Goal: Find specific page/section: Locate a particular part of the current website

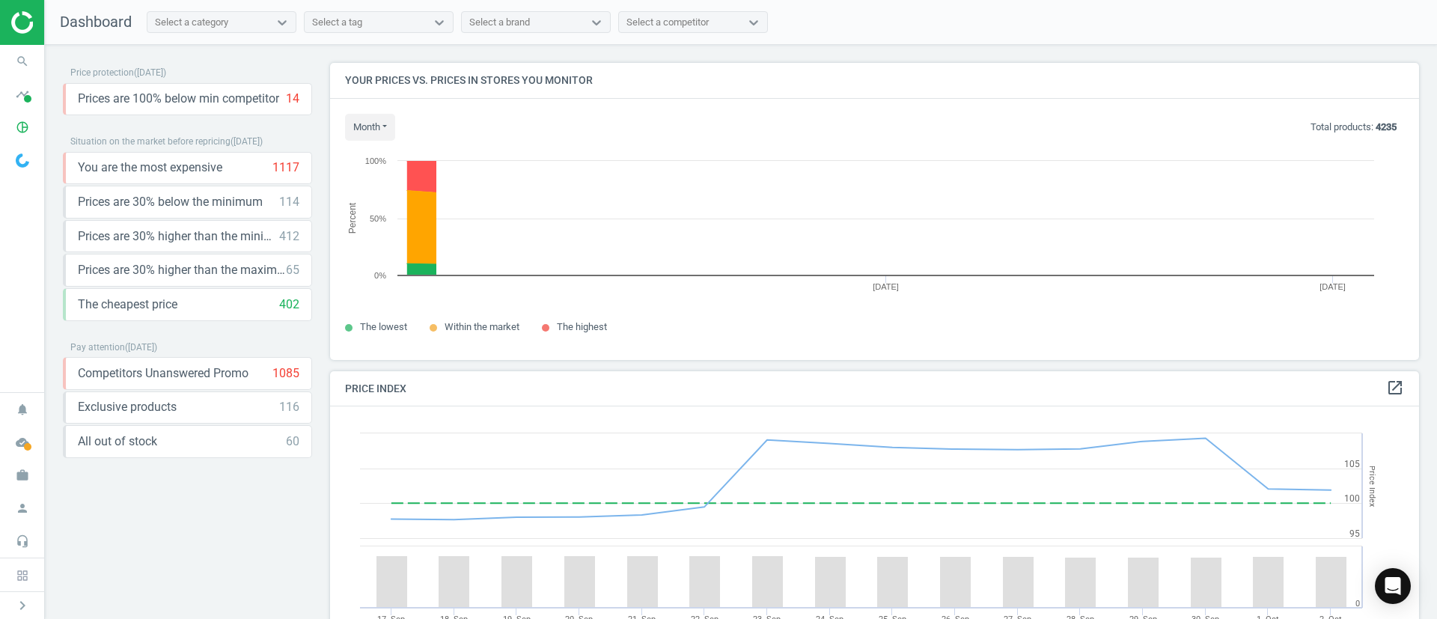
scroll to position [332, 1107]
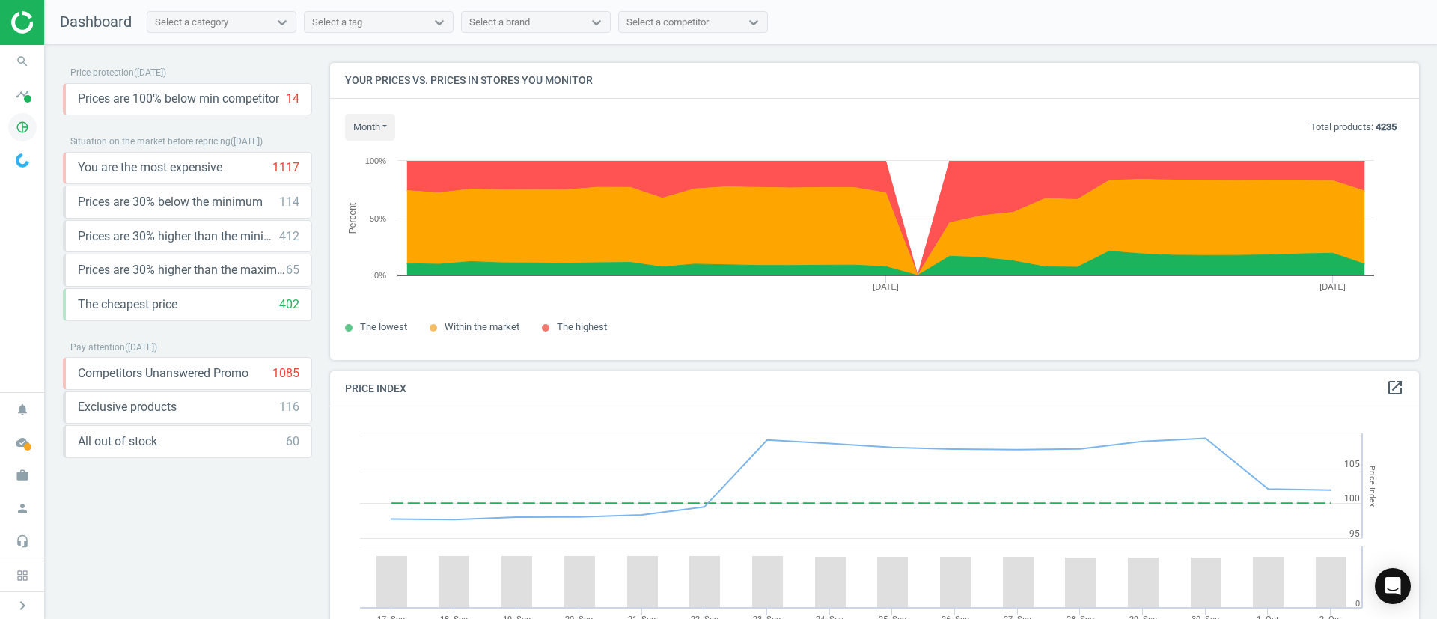
click at [31, 118] on icon "pie_chart_outlined" at bounding box center [22, 127] width 28 height 28
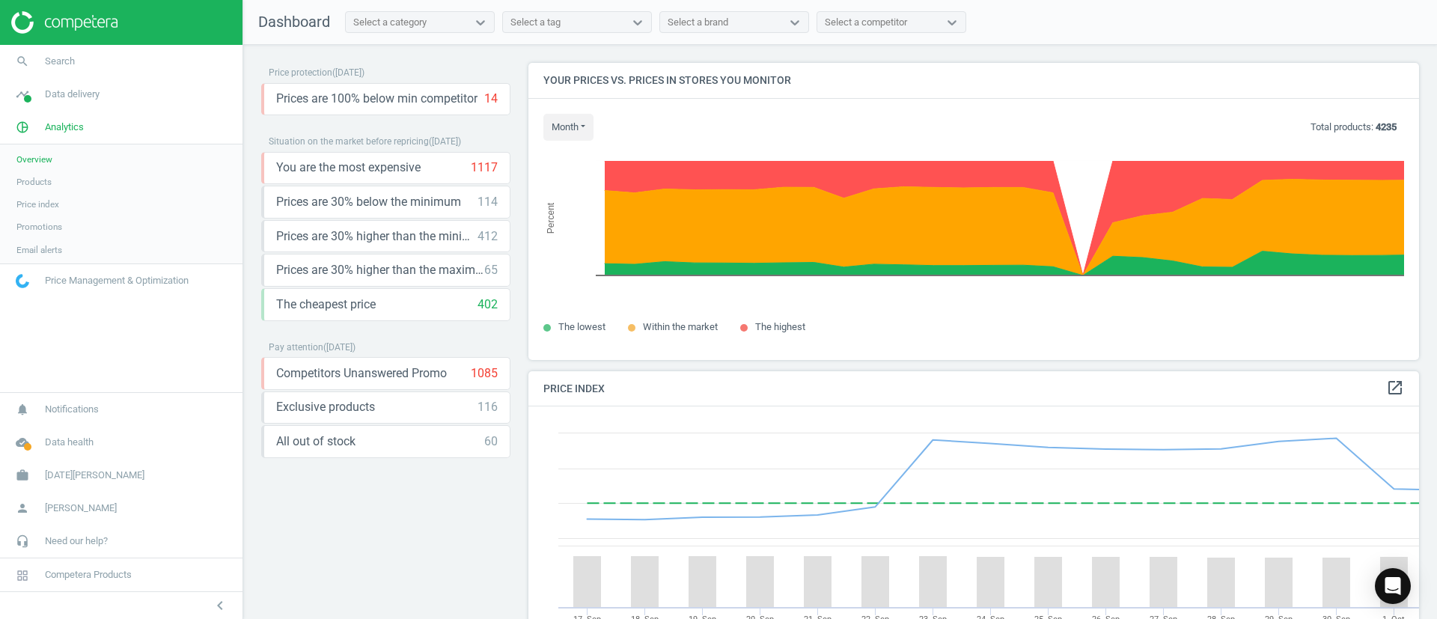
scroll to position [380, 909]
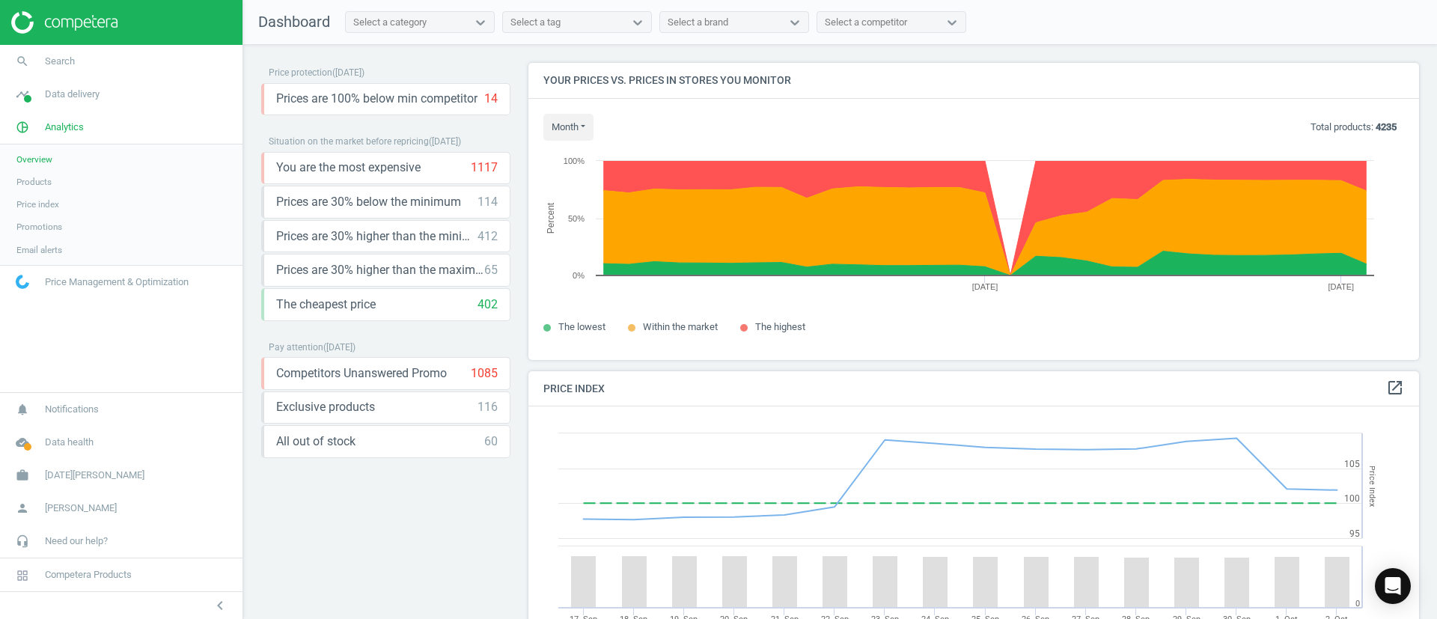
click at [37, 182] on span "Products" at bounding box center [33, 182] width 35 height 12
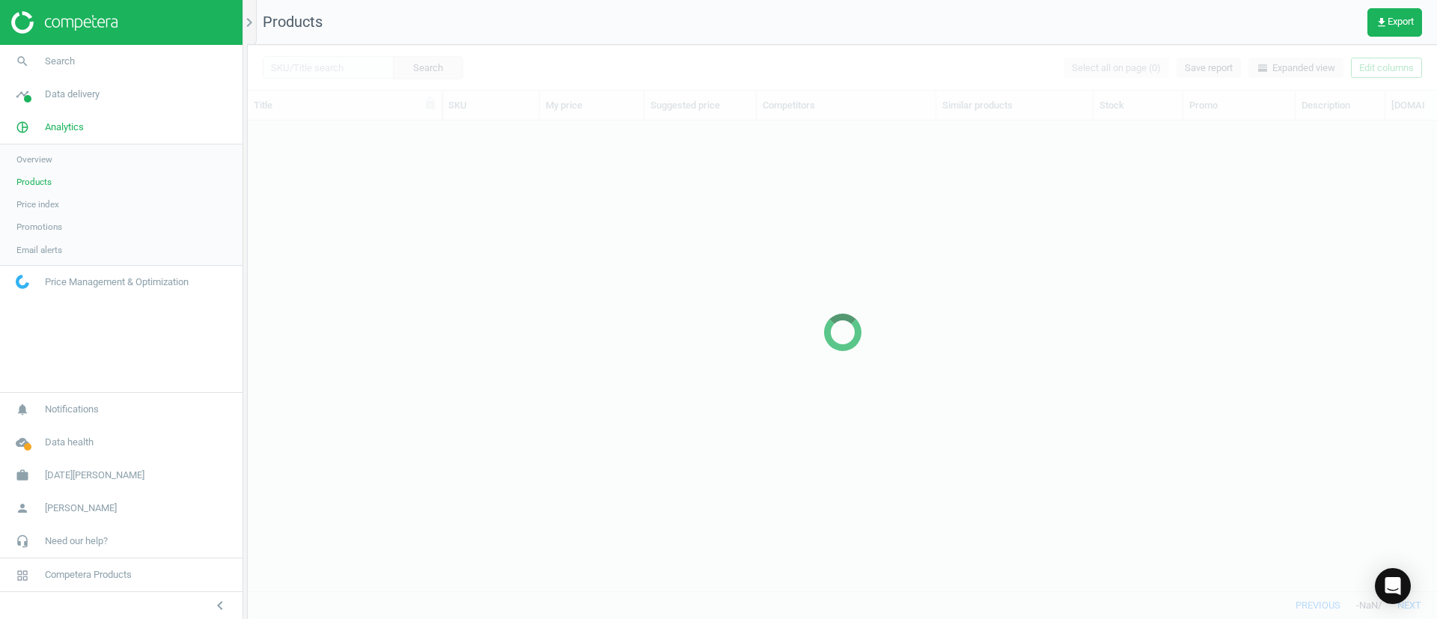
scroll to position [436, 1172]
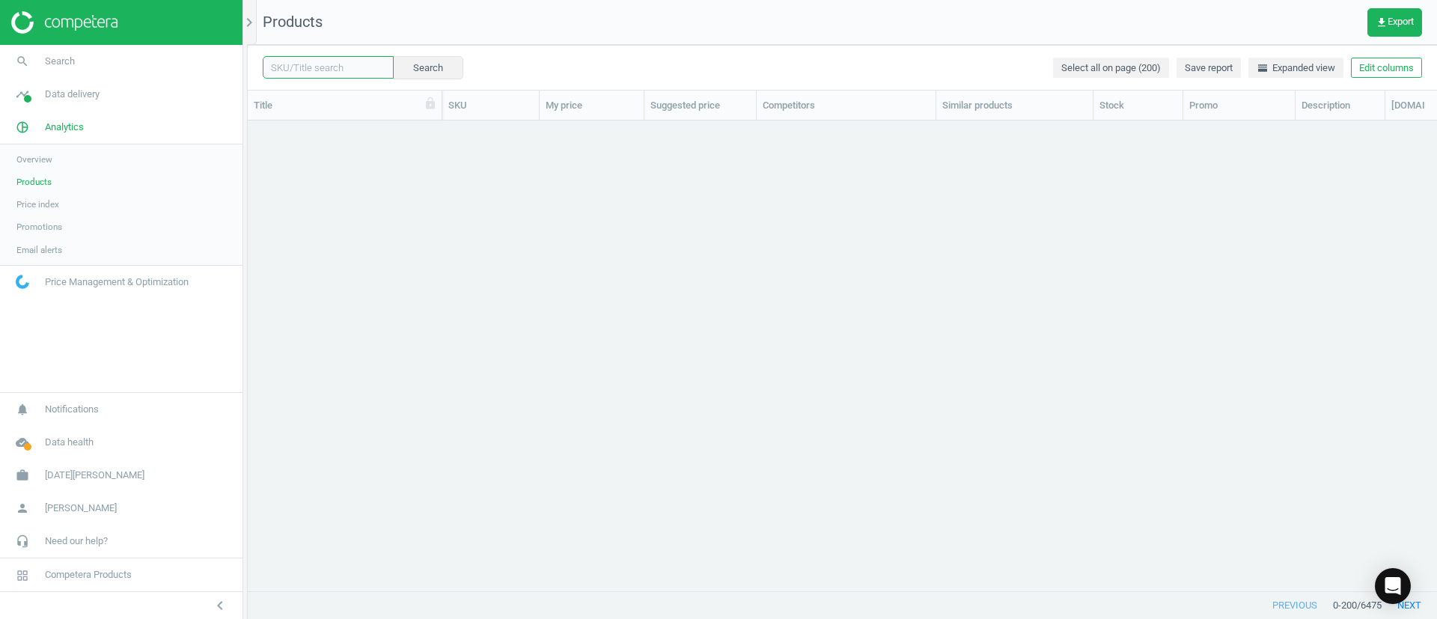
click at [340, 69] on input "text" at bounding box center [328, 67] width 131 height 22
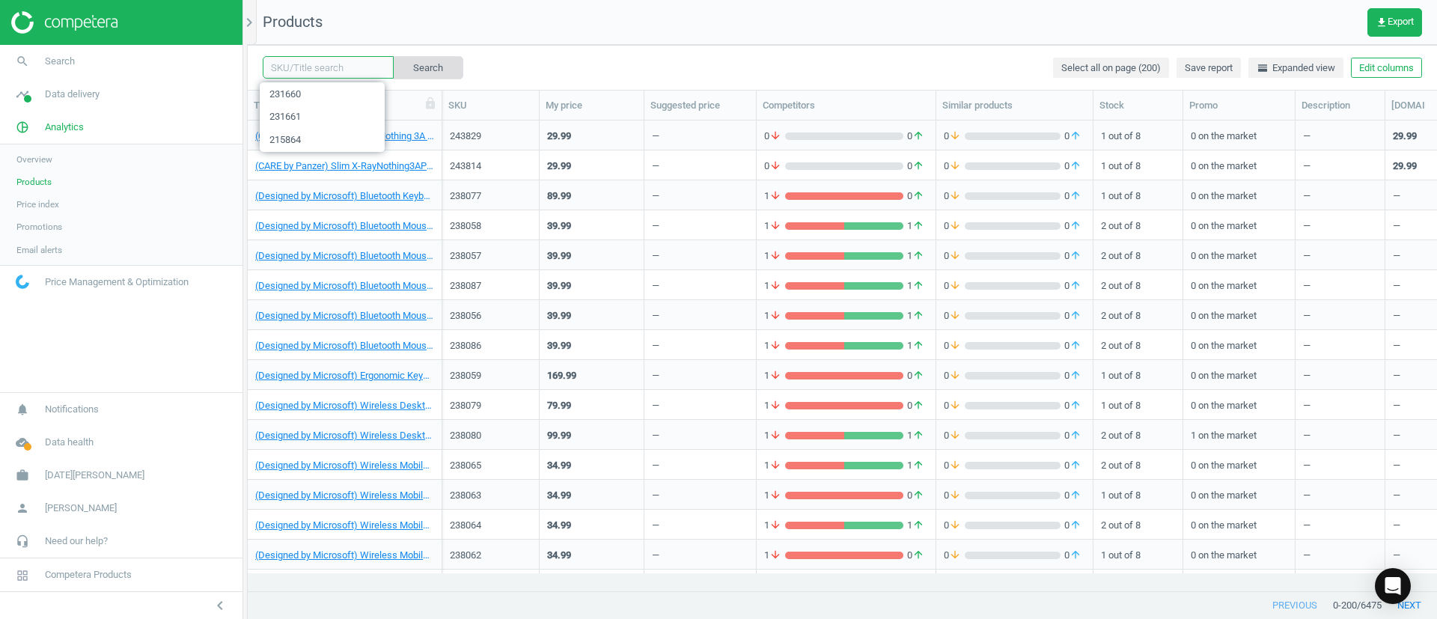
paste input "215866"
type input "215866"
click at [403, 67] on button "Search" at bounding box center [427, 67] width 70 height 22
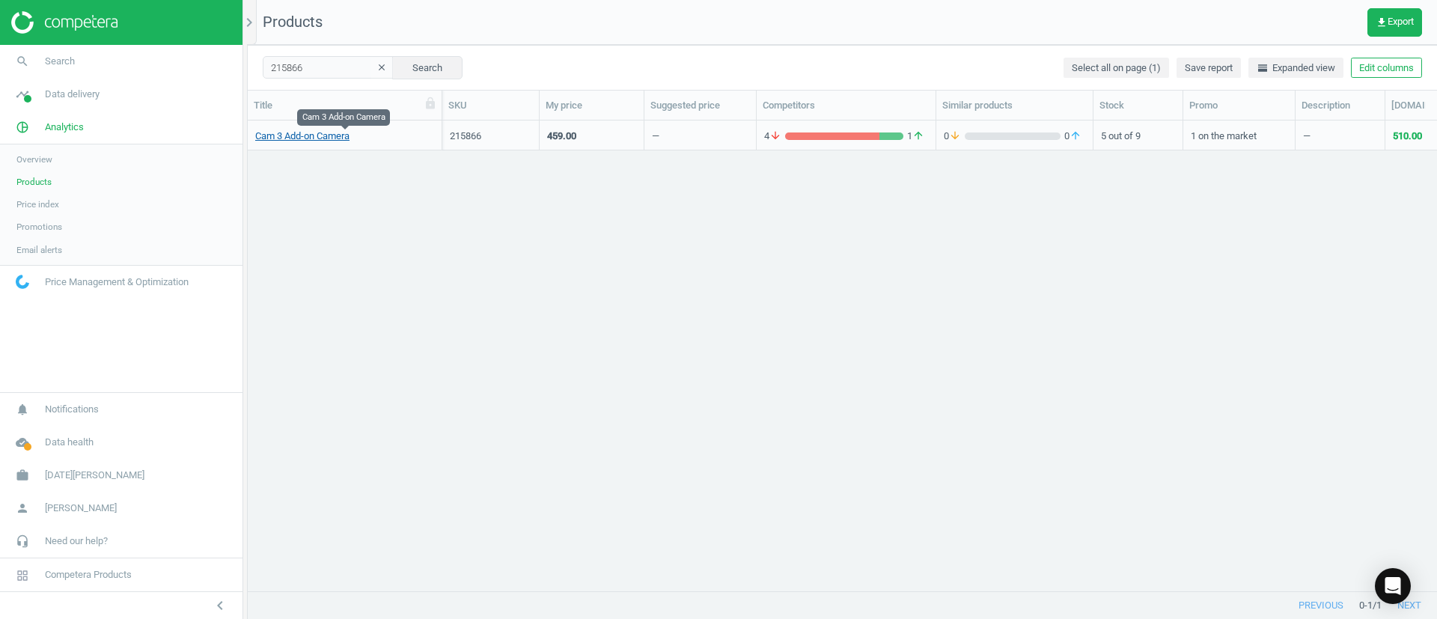
click at [307, 133] on link "Cam 3 Add-on Camera" at bounding box center [302, 136] width 94 height 13
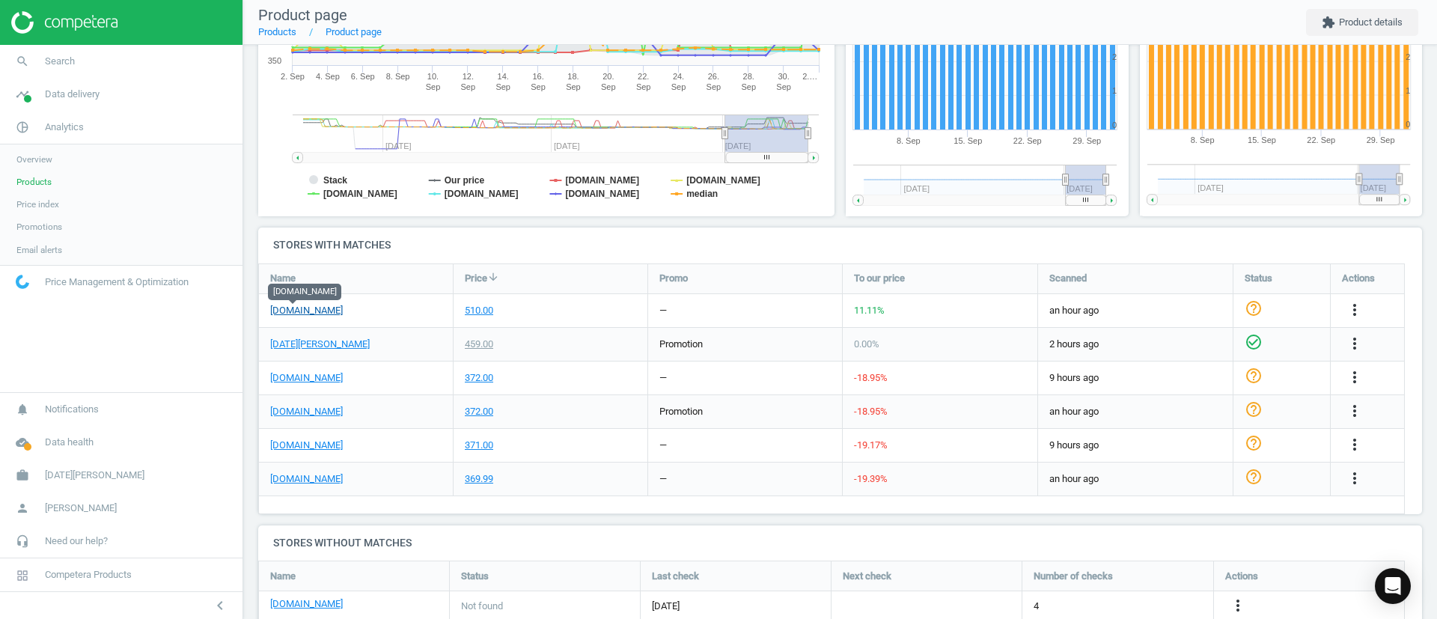
click at [295, 305] on link "[DOMAIN_NAME]" at bounding box center [306, 310] width 73 height 13
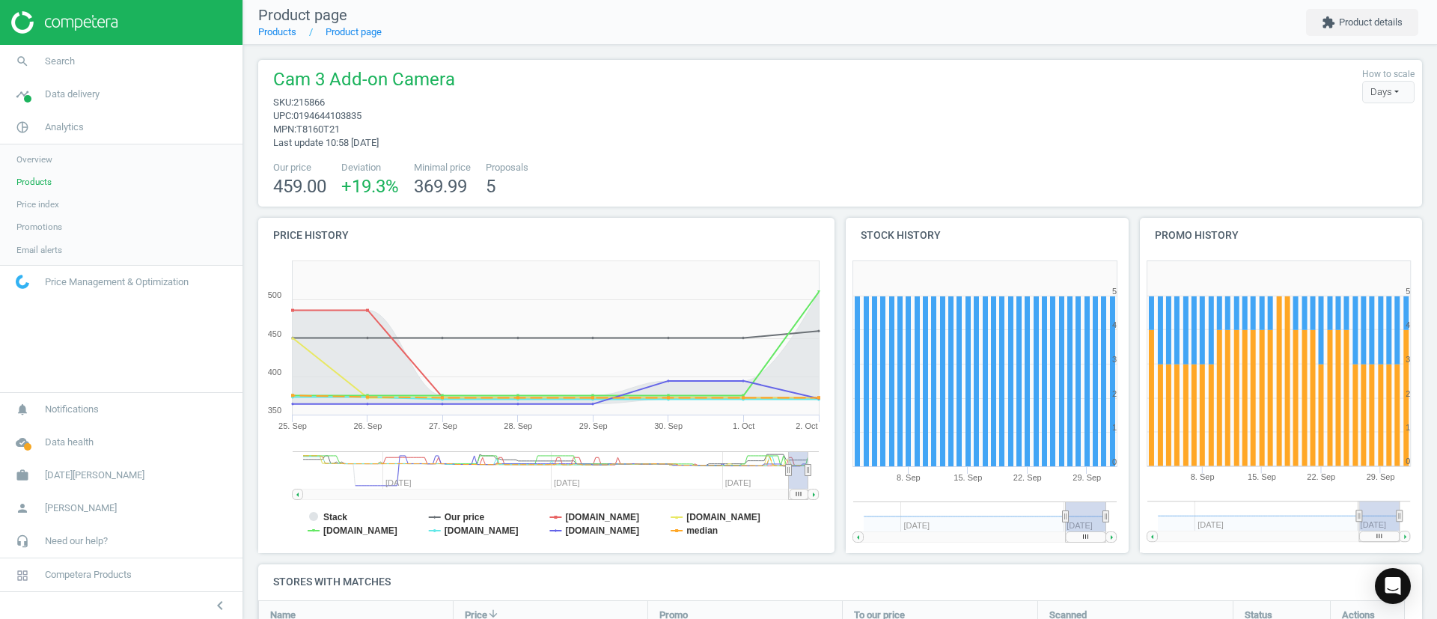
drag, startPoint x: 725, startPoint y: 472, endPoint x: 842, endPoint y: 477, distance: 117.7
click at [842, 477] on div "Price history Created with Highstock 6.2.0 Stack Our price [DOMAIN_NAME] [DOMAI…" at bounding box center [840, 391] width 1175 height 347
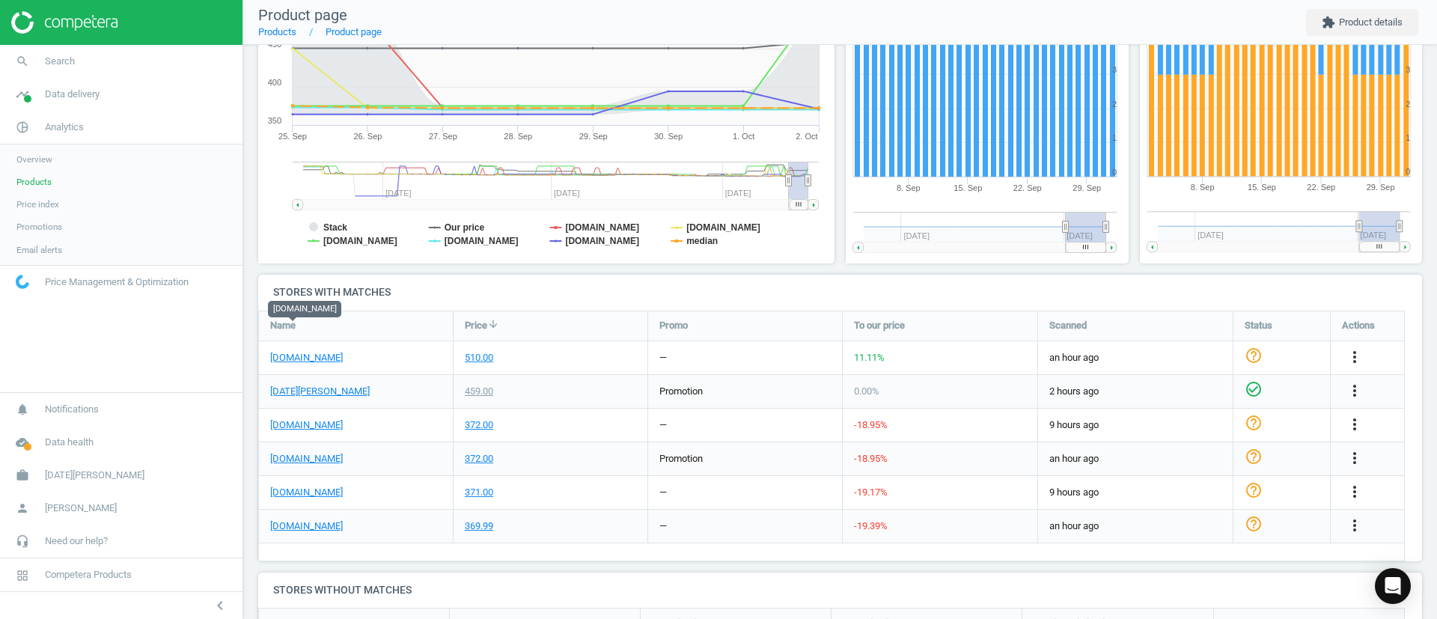
scroll to position [337, 0]
